Goal: Information Seeking & Learning: Learn about a topic

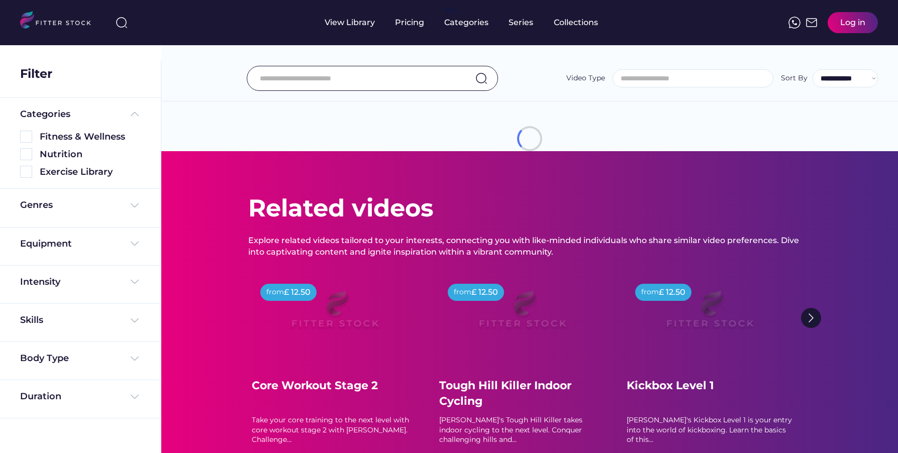
select select
select select "**********"
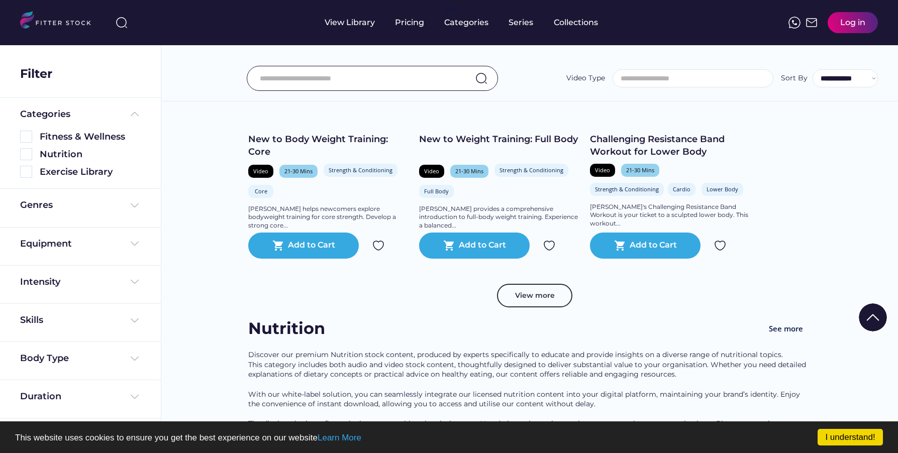
scroll to position [1887, 0]
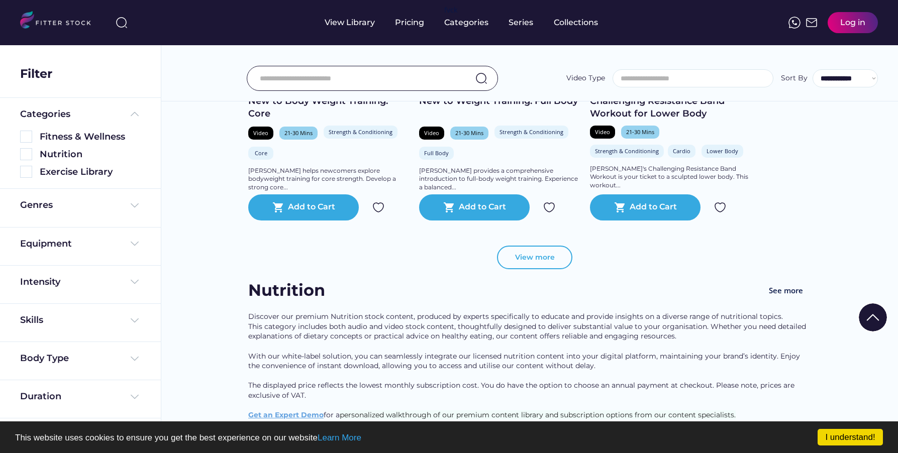
click at [540, 265] on button "View more" at bounding box center [534, 258] width 75 height 24
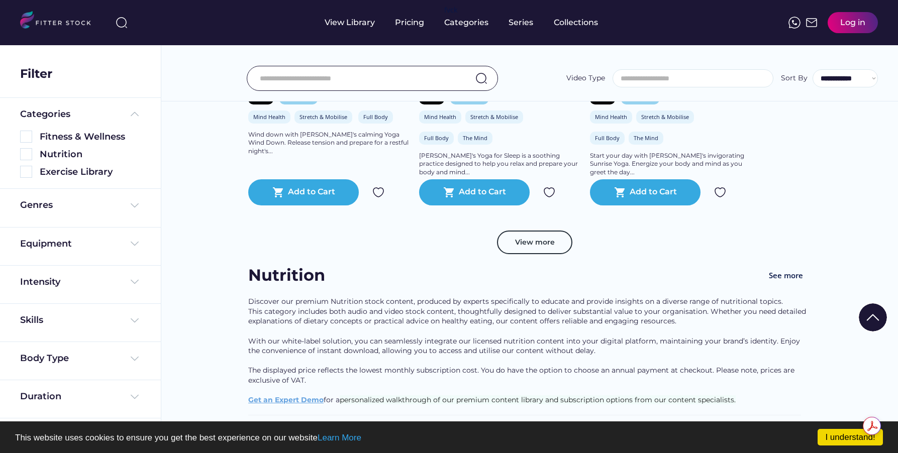
scroll to position [3798, 0]
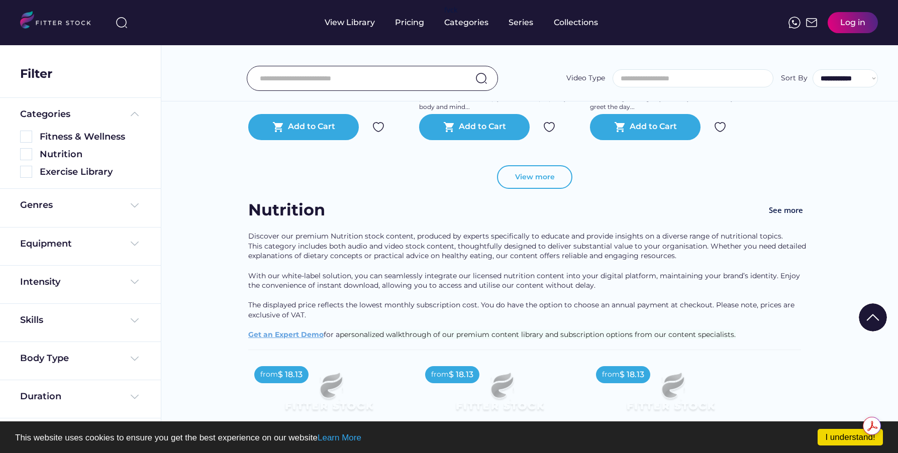
click at [522, 189] on button "View more" at bounding box center [534, 177] width 75 height 24
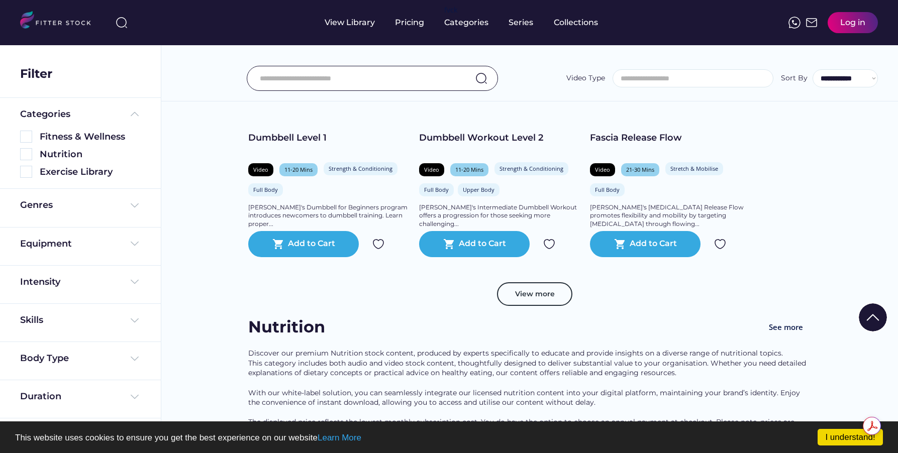
scroll to position [5478, 0]
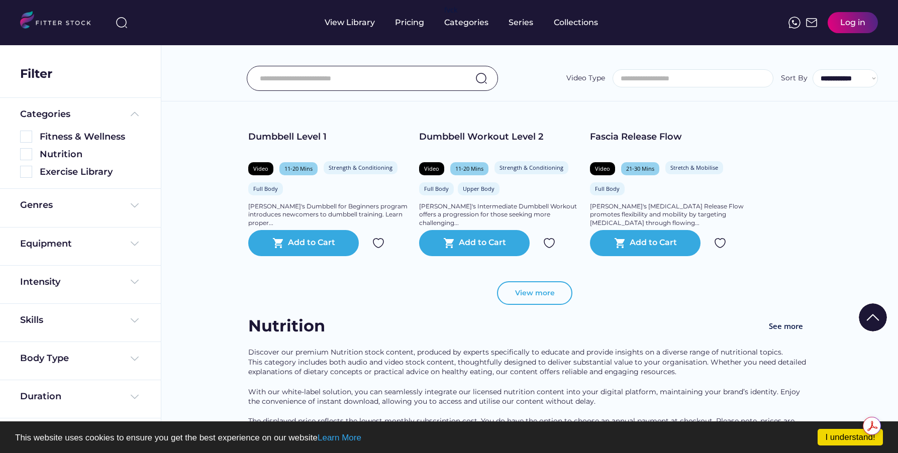
click at [543, 304] on button "View more" at bounding box center [534, 293] width 75 height 24
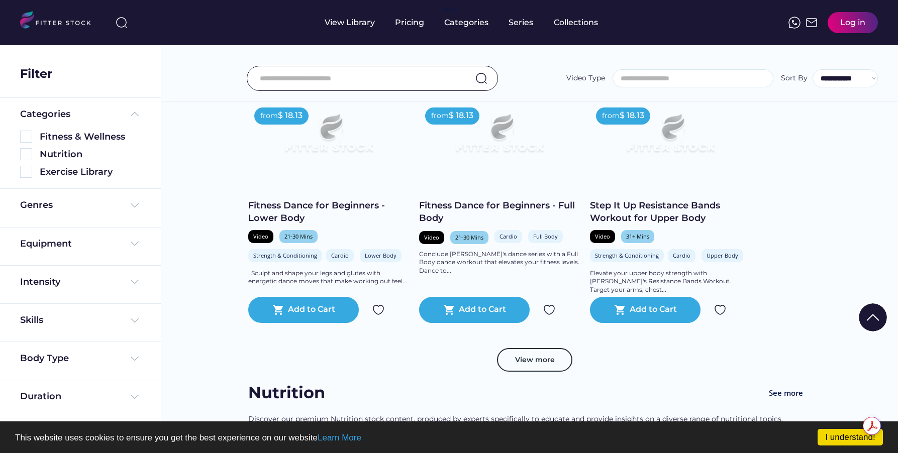
scroll to position [7202, 0]
click at [532, 365] on button "View more" at bounding box center [534, 360] width 75 height 24
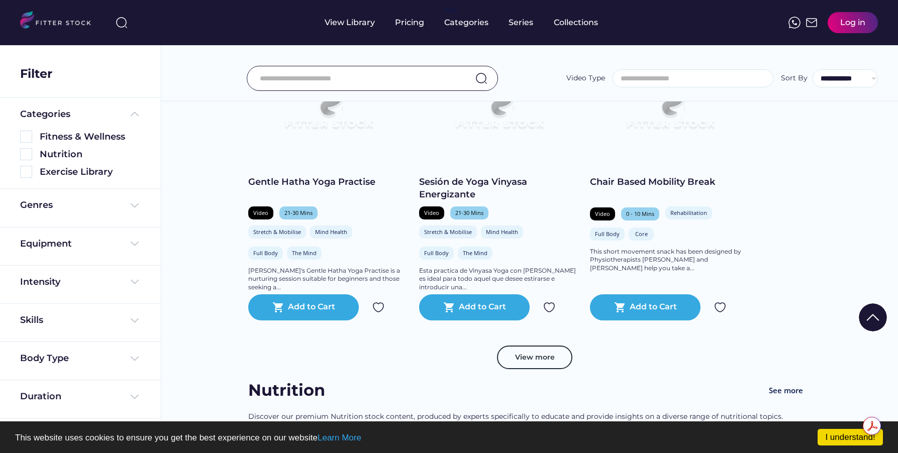
scroll to position [9042, 0]
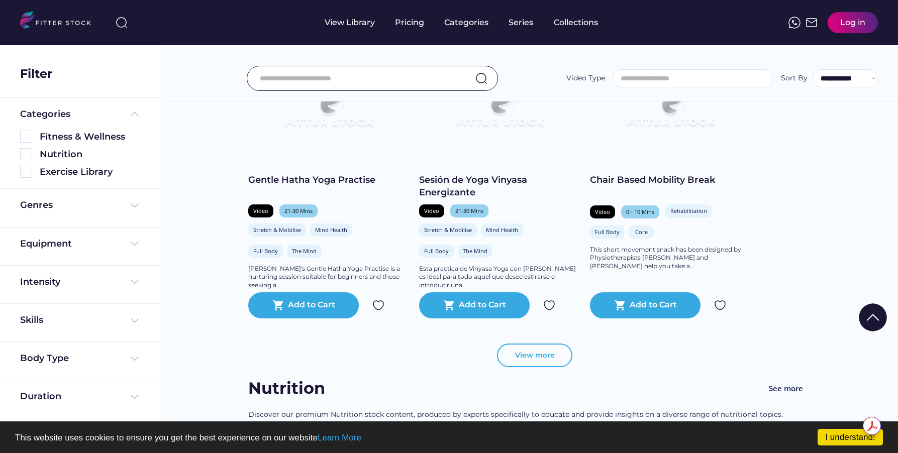
click at [529, 362] on button "View more" at bounding box center [534, 356] width 75 height 24
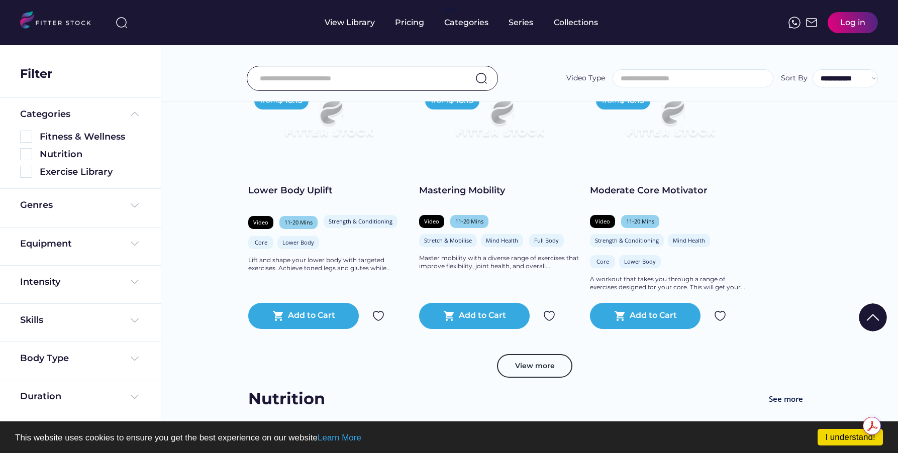
scroll to position [11011, 0]
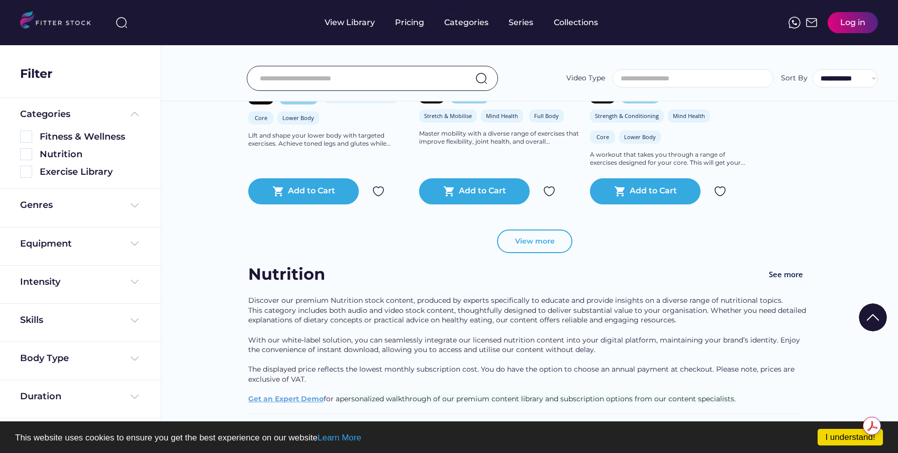
click at [539, 252] on button "View more" at bounding box center [534, 242] width 75 height 24
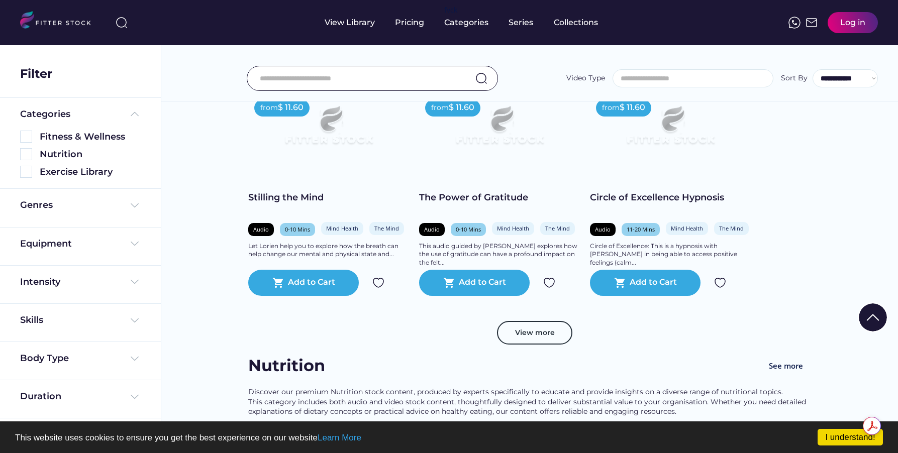
scroll to position [12639, 0]
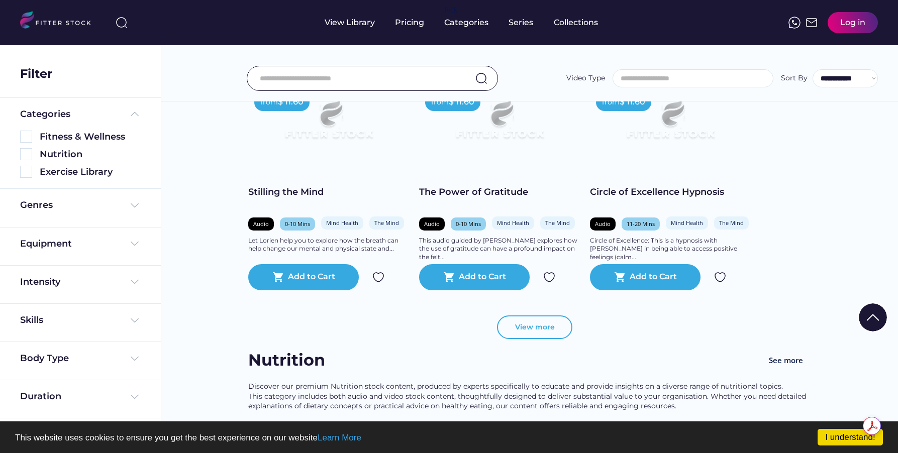
click at [537, 330] on button "View more" at bounding box center [534, 327] width 75 height 24
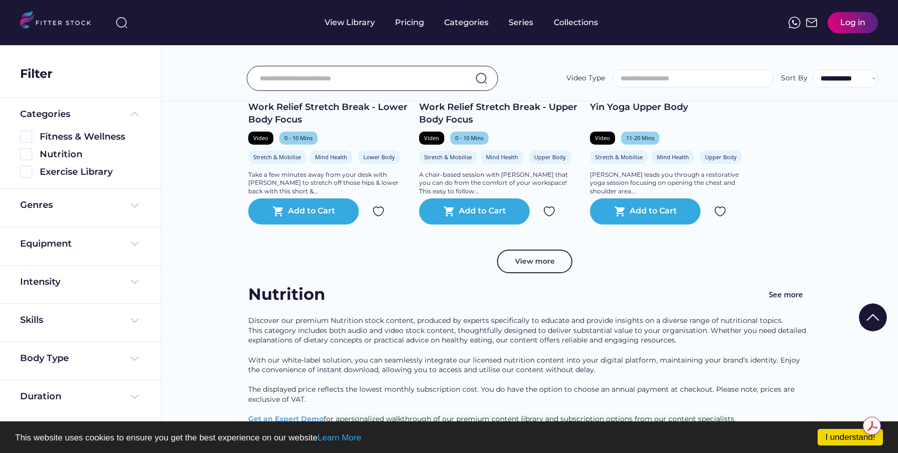
scroll to position [14425, 0]
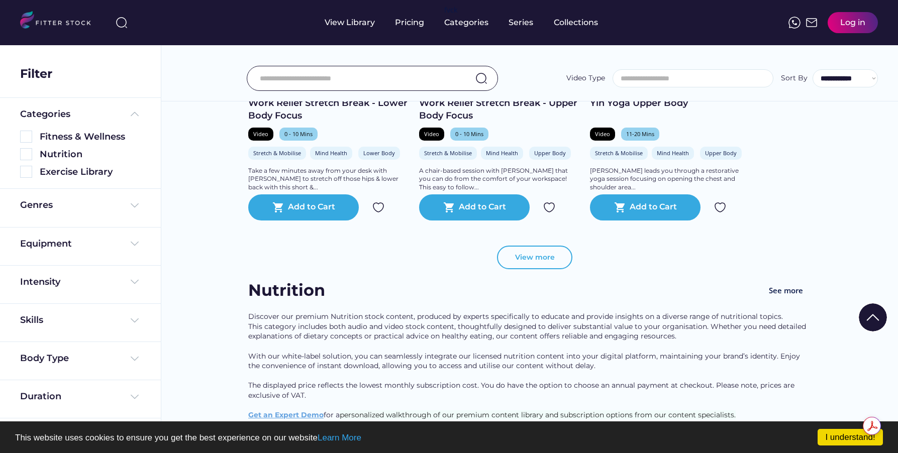
click at [533, 270] on button "View more" at bounding box center [534, 258] width 75 height 24
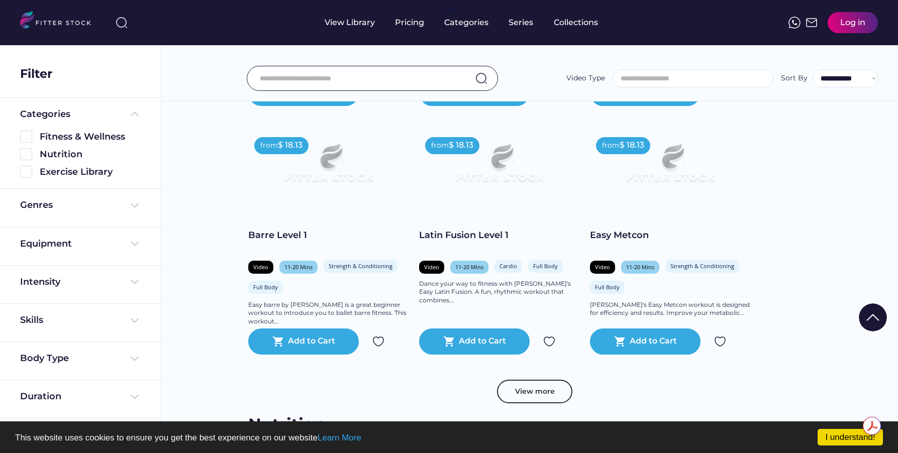
scroll to position [16161, 0]
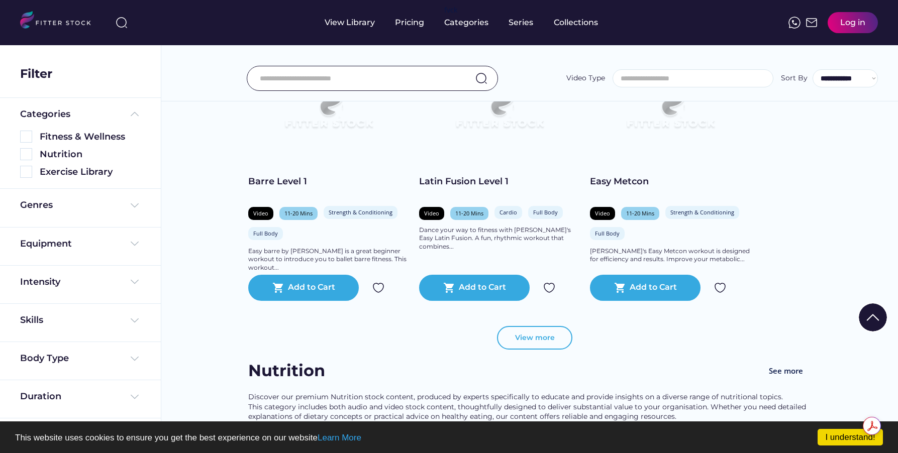
click at [560, 349] on button "View more" at bounding box center [534, 338] width 75 height 24
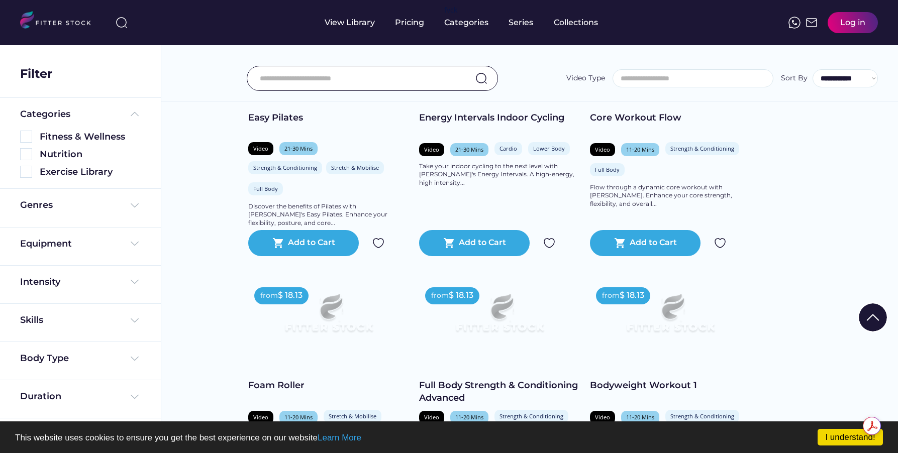
scroll to position [16471, 0]
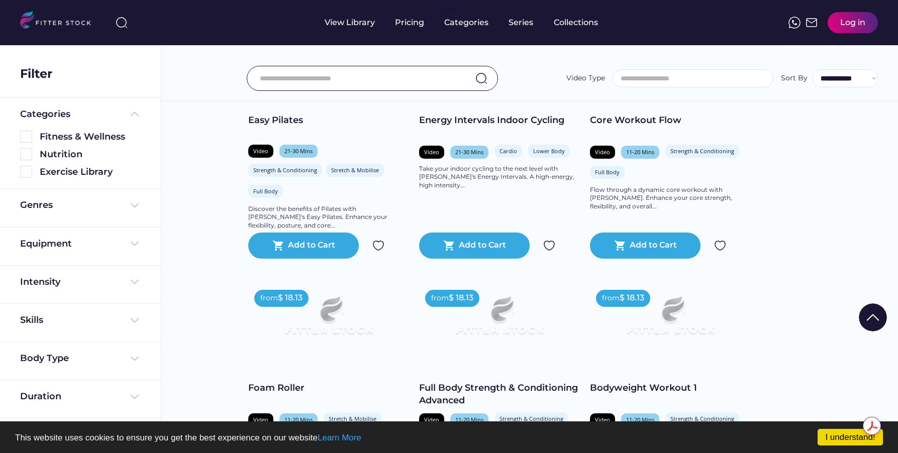
click at [688, 343] on img at bounding box center [670, 320] width 129 height 72
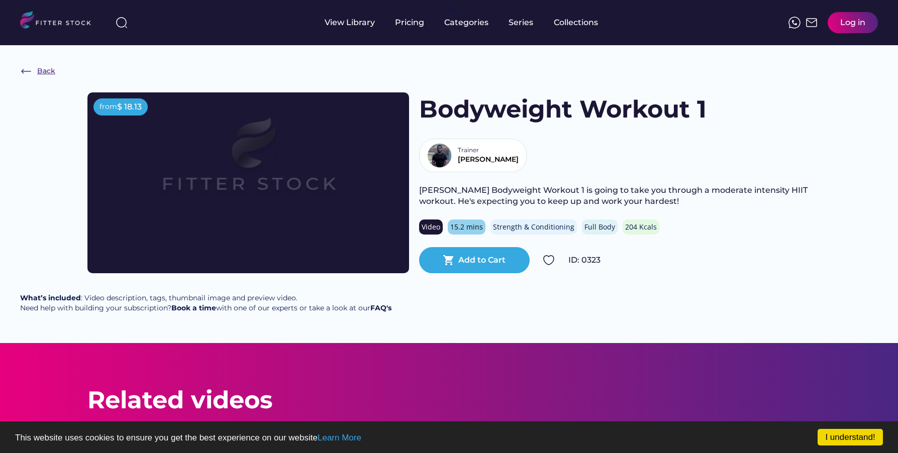
click at [34, 71] on div "Back" at bounding box center [37, 71] width 35 height 12
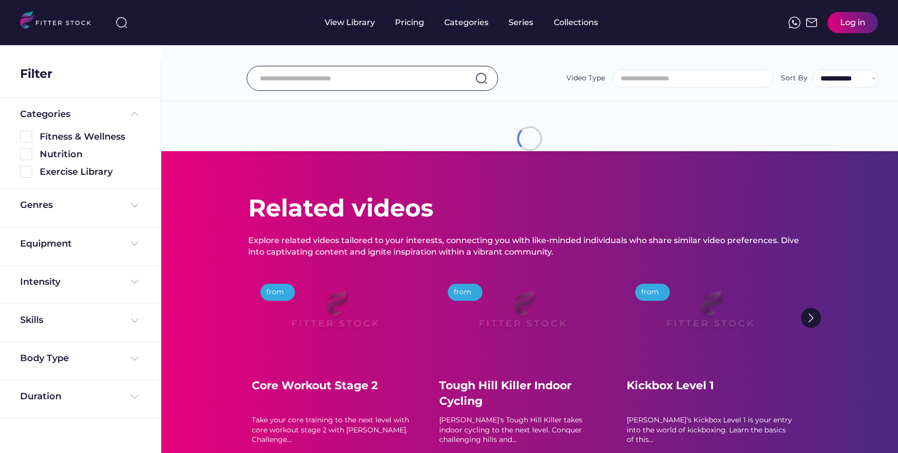
select select
select select "**********"
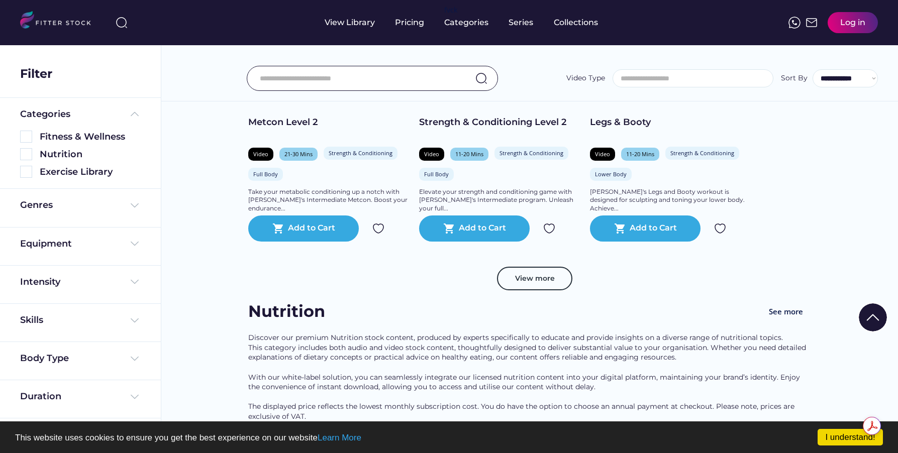
scroll to position [18052, 0]
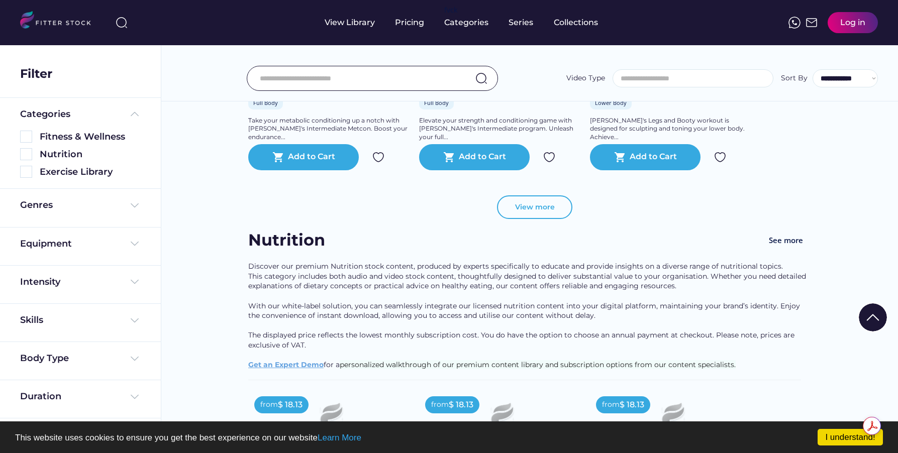
click at [532, 218] on button "View more" at bounding box center [534, 207] width 75 height 24
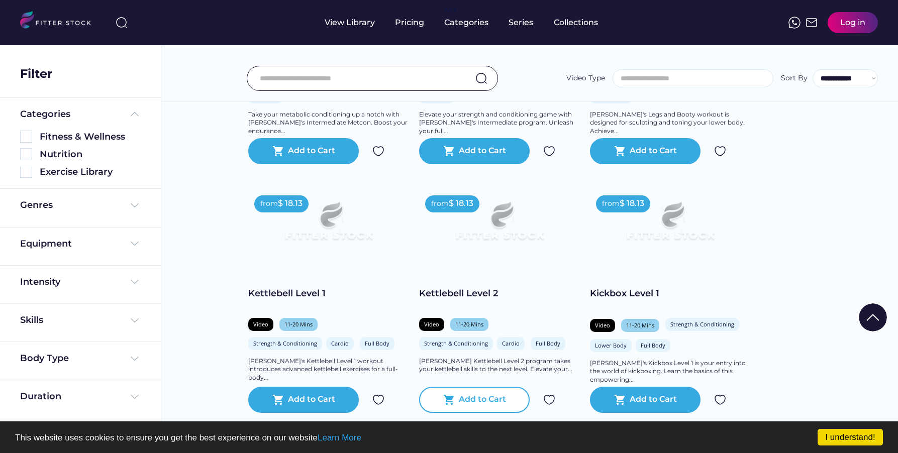
scroll to position [18032, 0]
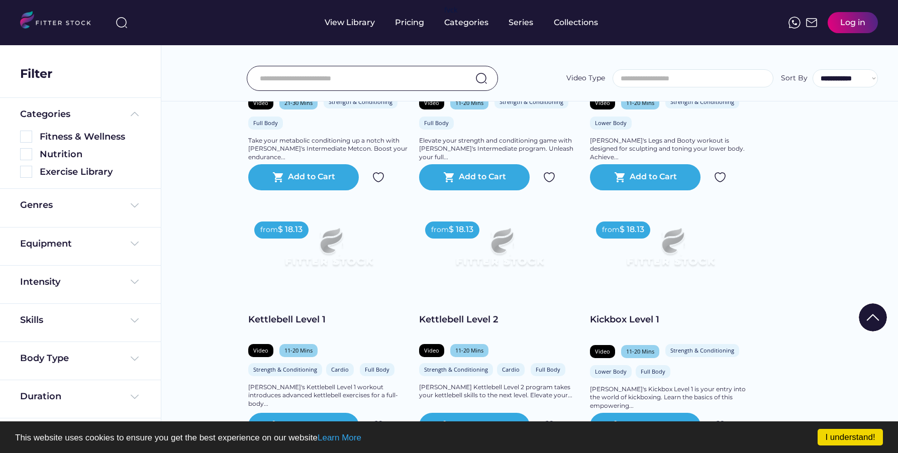
click at [514, 254] on img at bounding box center [499, 252] width 129 height 72
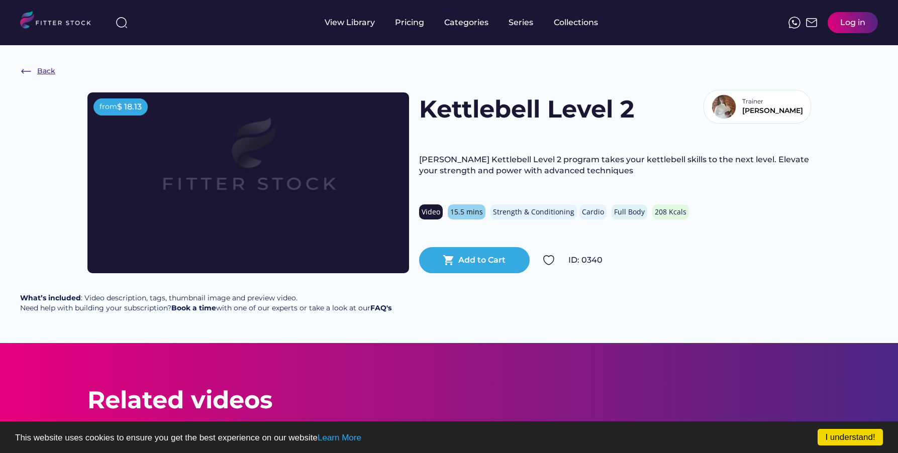
click at [35, 73] on div "Back" at bounding box center [37, 71] width 35 height 12
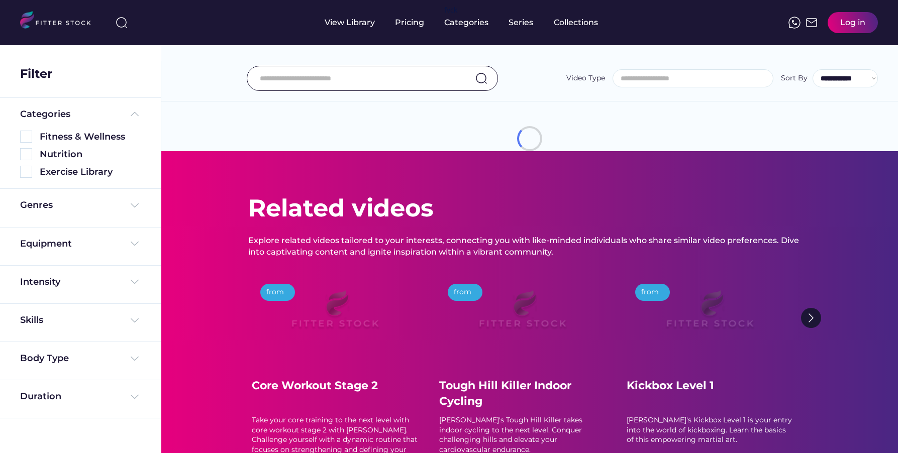
select select
select select "**********"
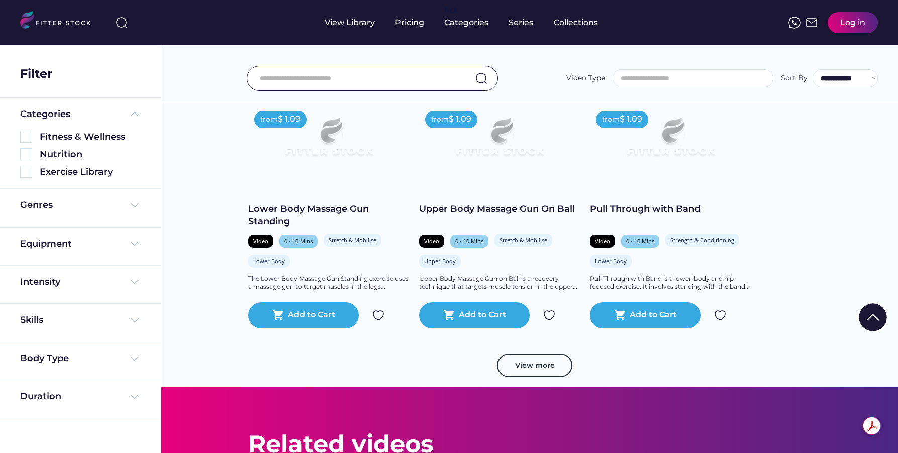
scroll to position [17232, 0]
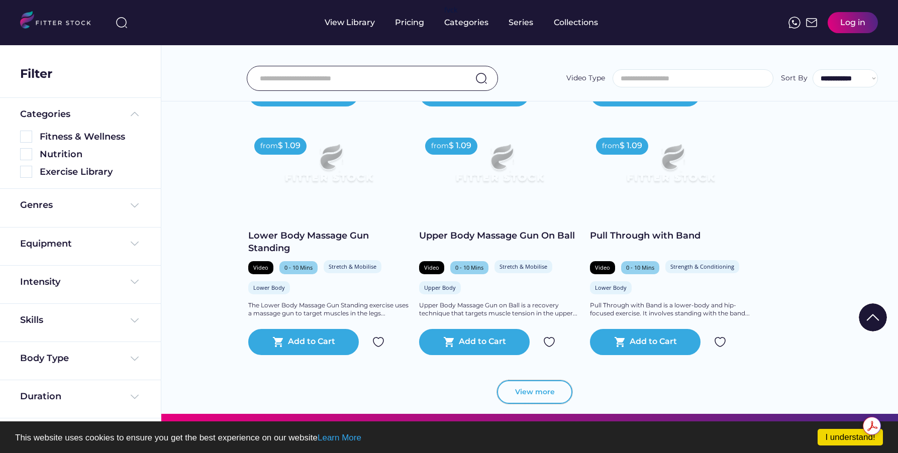
click at [537, 404] on button "View more" at bounding box center [534, 392] width 75 height 24
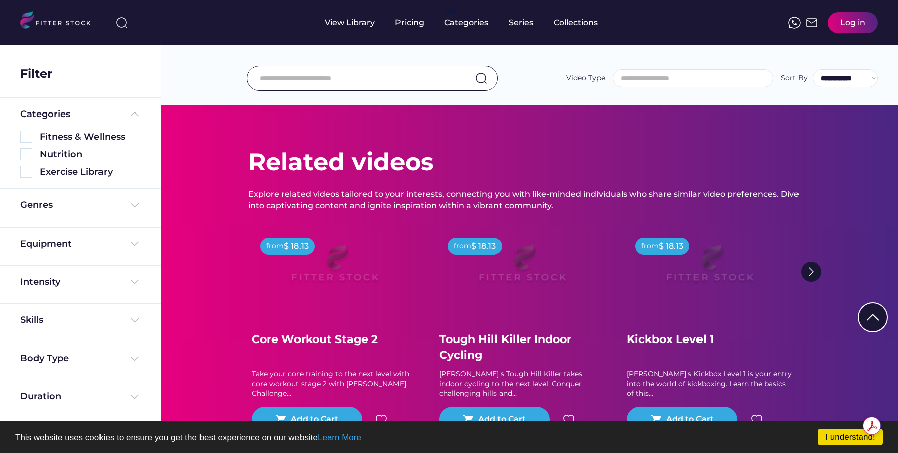
scroll to position [19119, 0]
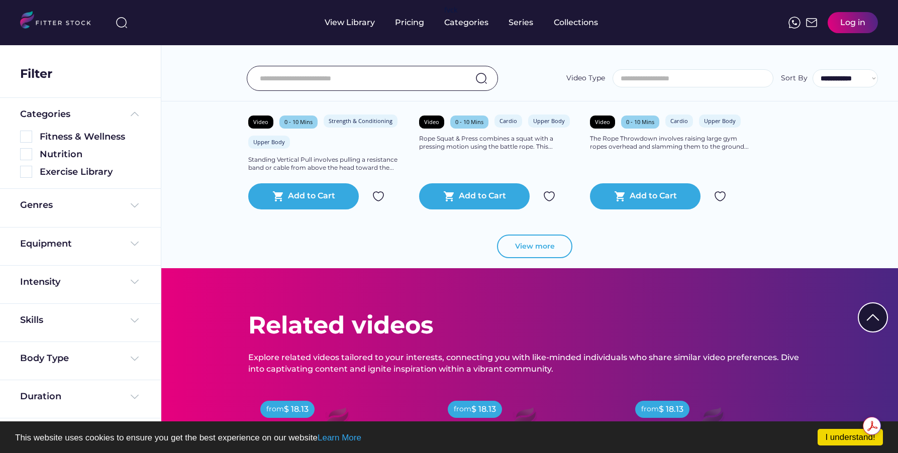
click at [528, 259] on button "View more" at bounding box center [534, 247] width 75 height 24
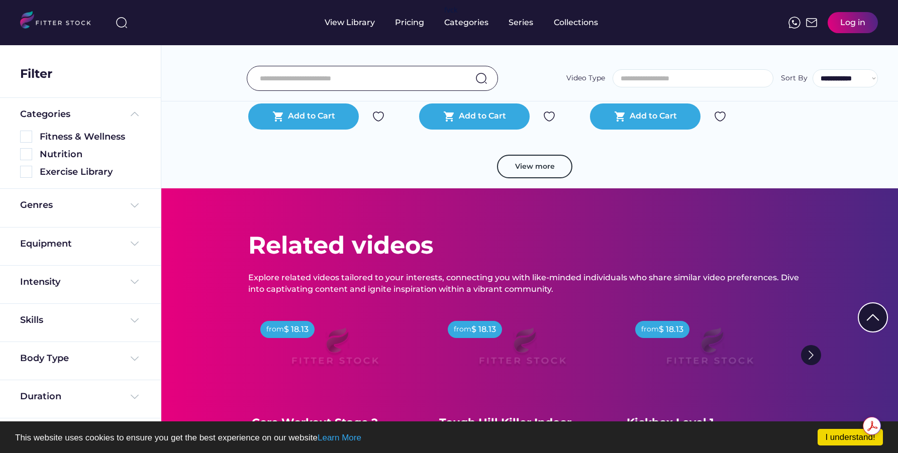
scroll to position [20920, 0]
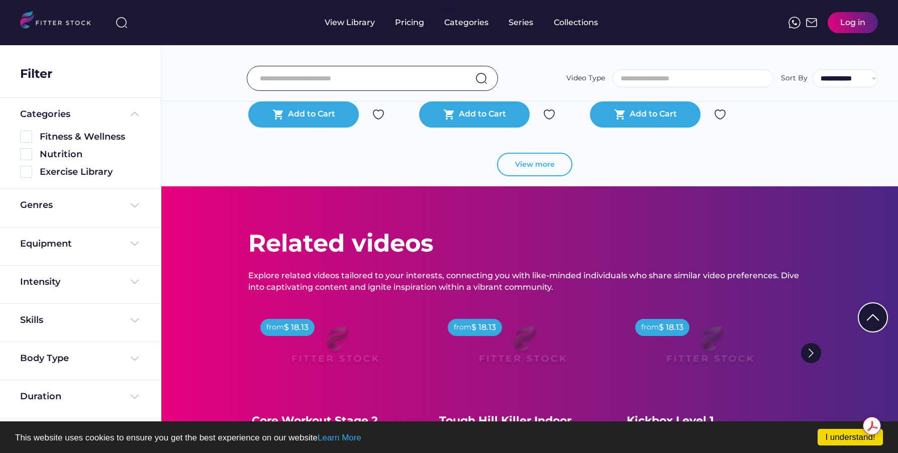
click at [534, 177] on button "View more" at bounding box center [534, 165] width 75 height 24
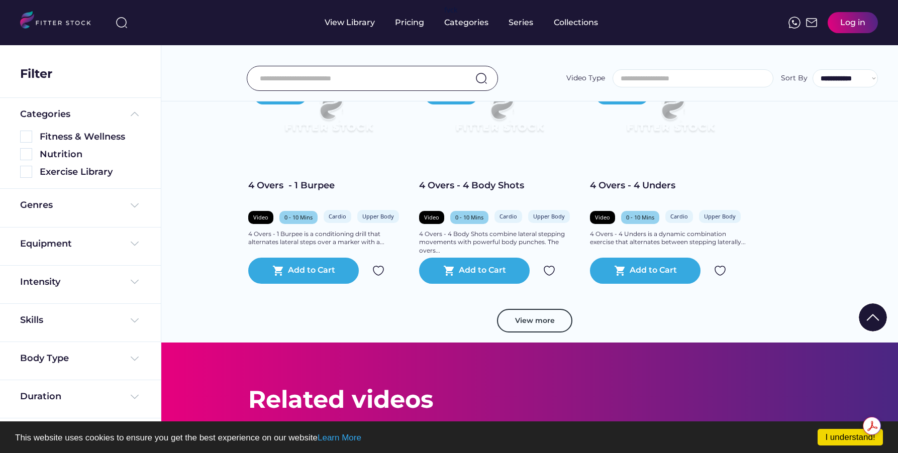
scroll to position [22611, 0]
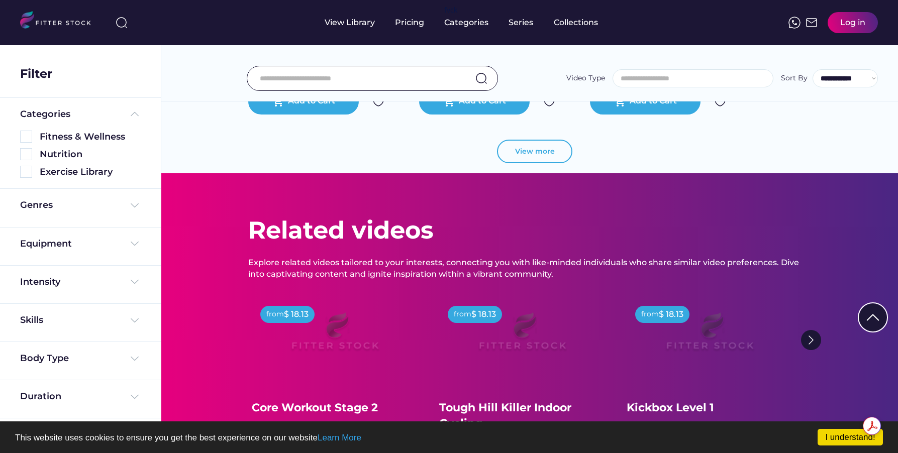
click at [516, 162] on button "View more" at bounding box center [534, 152] width 75 height 24
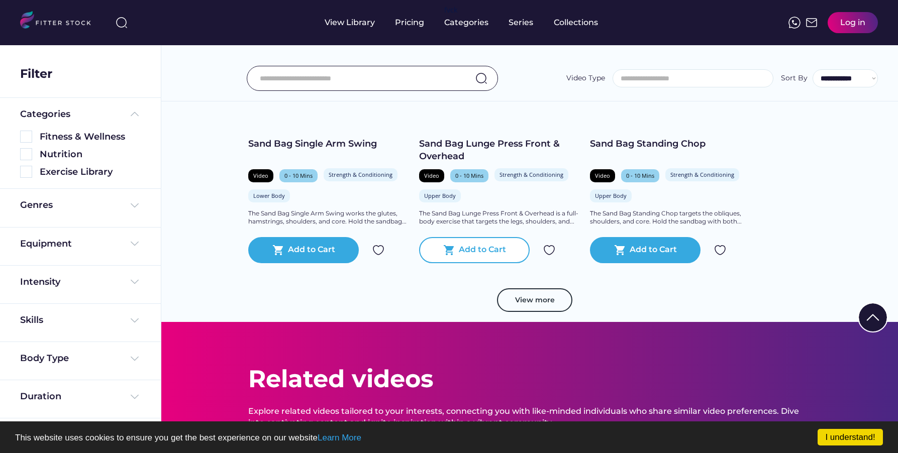
scroll to position [24173, 0]
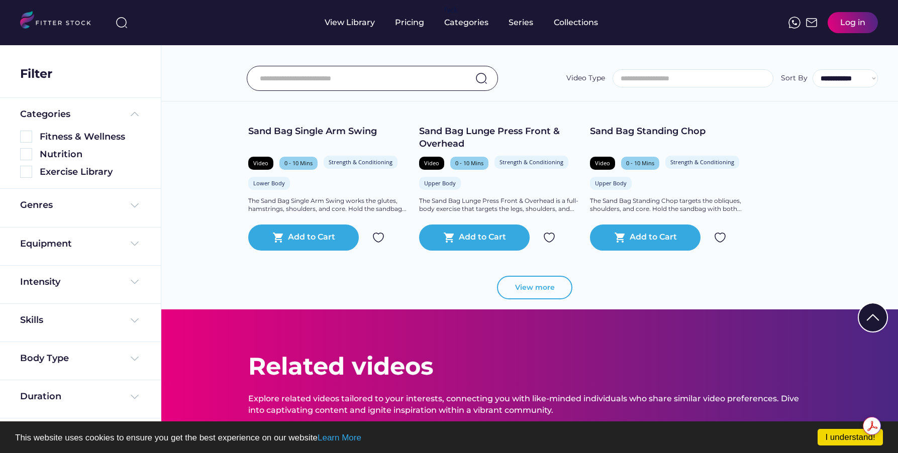
click at [521, 300] on button "View more" at bounding box center [534, 288] width 75 height 24
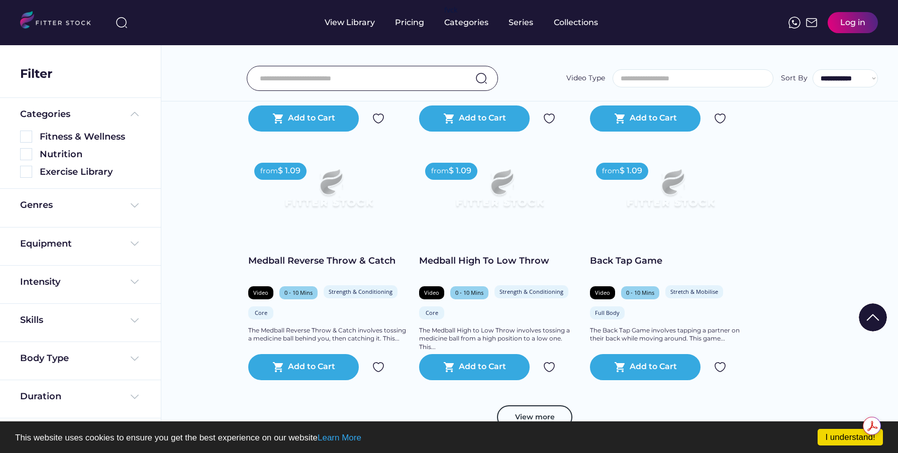
scroll to position [25860, 0]
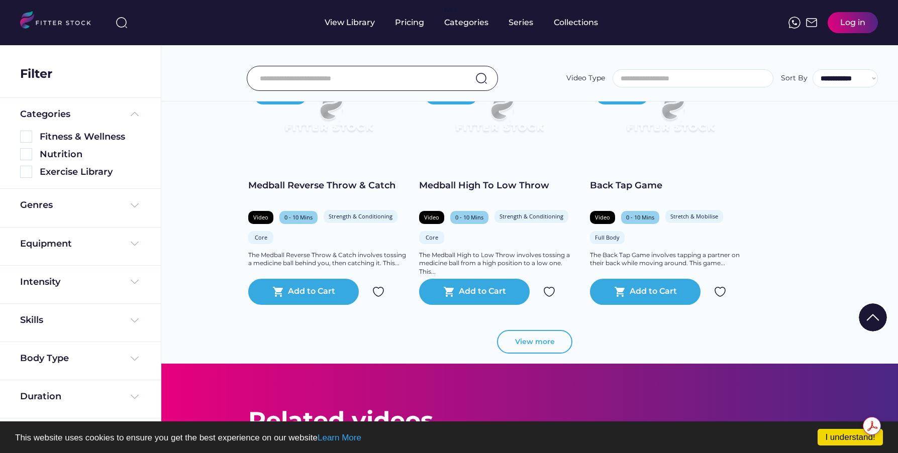
click at [523, 354] on button "View more" at bounding box center [534, 342] width 75 height 24
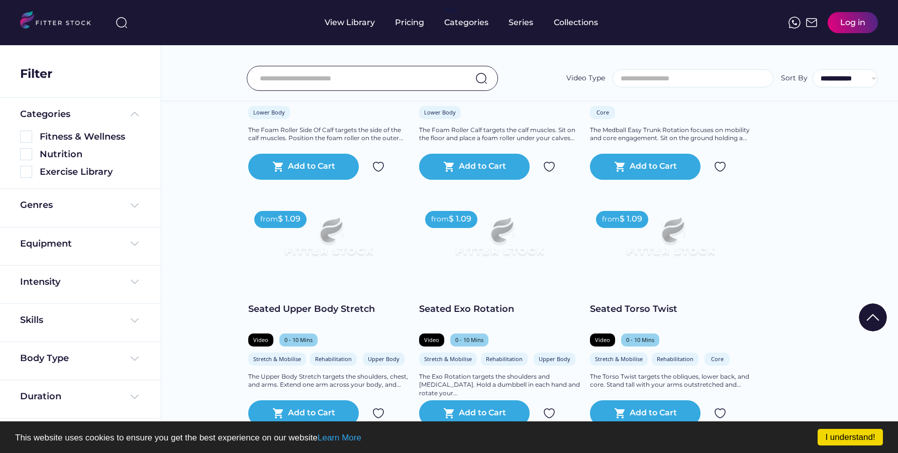
scroll to position [27414, 0]
